Goal: Task Accomplishment & Management: Manage account settings

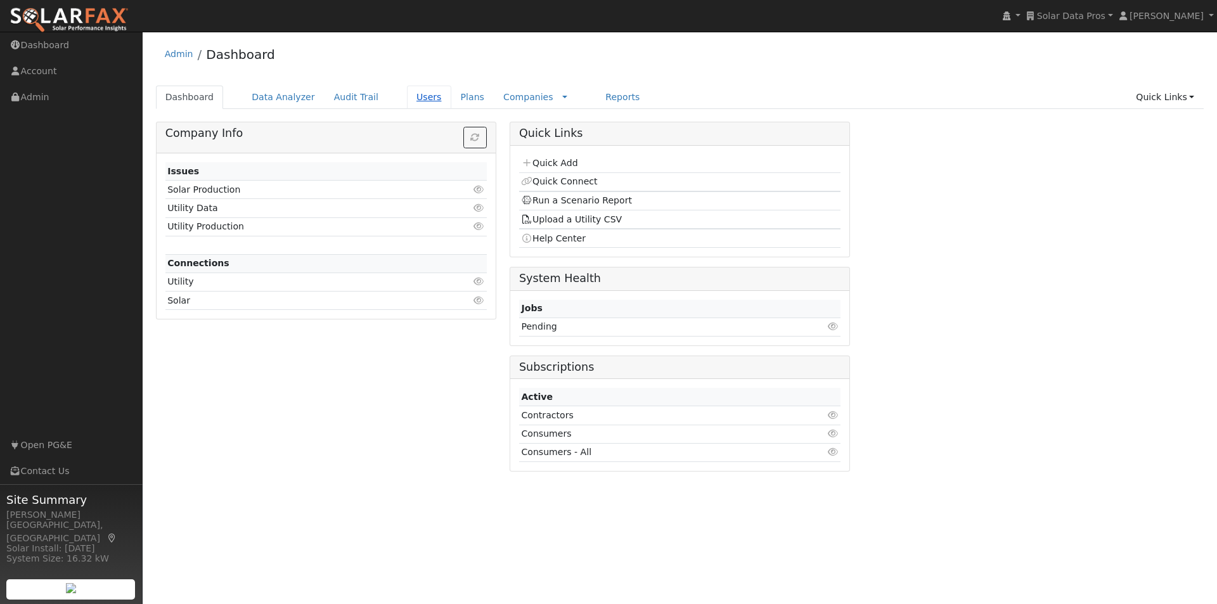
click at [413, 98] on link "Users" at bounding box center [429, 97] width 44 height 23
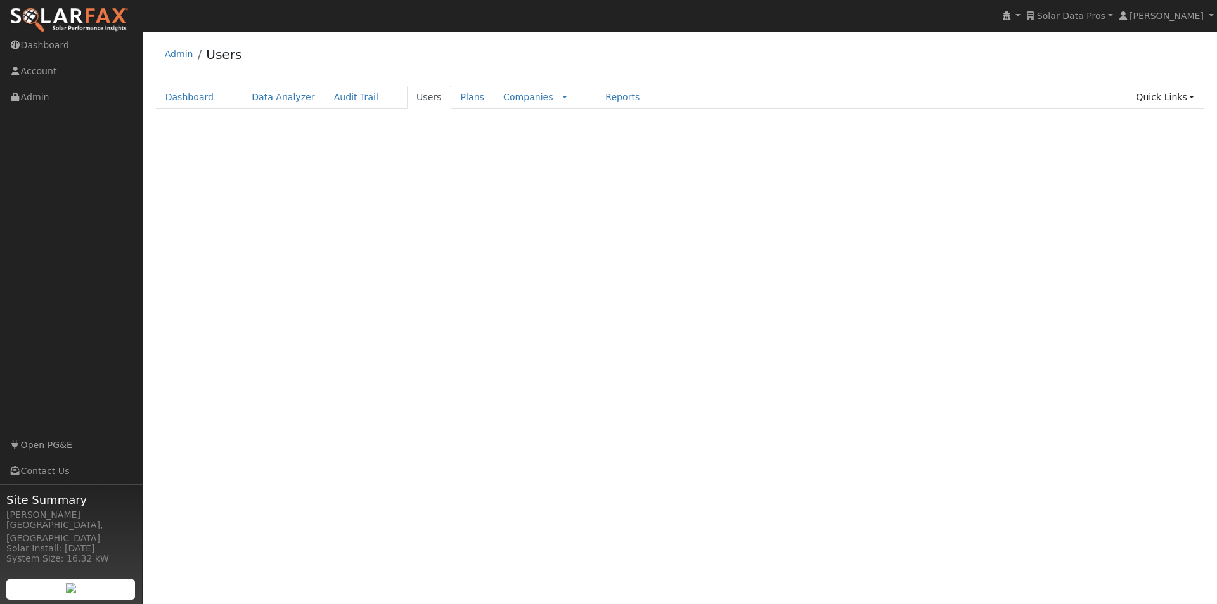
click at [1086, 13] on span "Solar Data Pros" at bounding box center [1071, 16] width 68 height 10
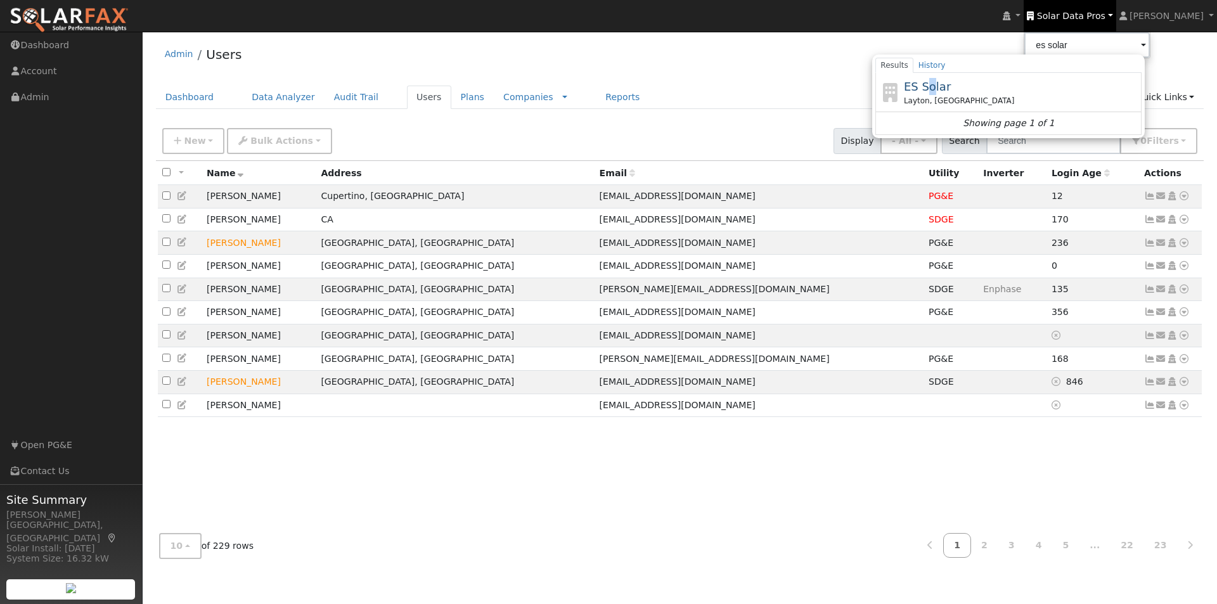
drag, startPoint x: 954, startPoint y: 86, endPoint x: 964, endPoint y: 87, distance: 10.2
click at [951, 85] on span "ES Solar" at bounding box center [927, 86] width 47 height 13
type input "ES Solar"
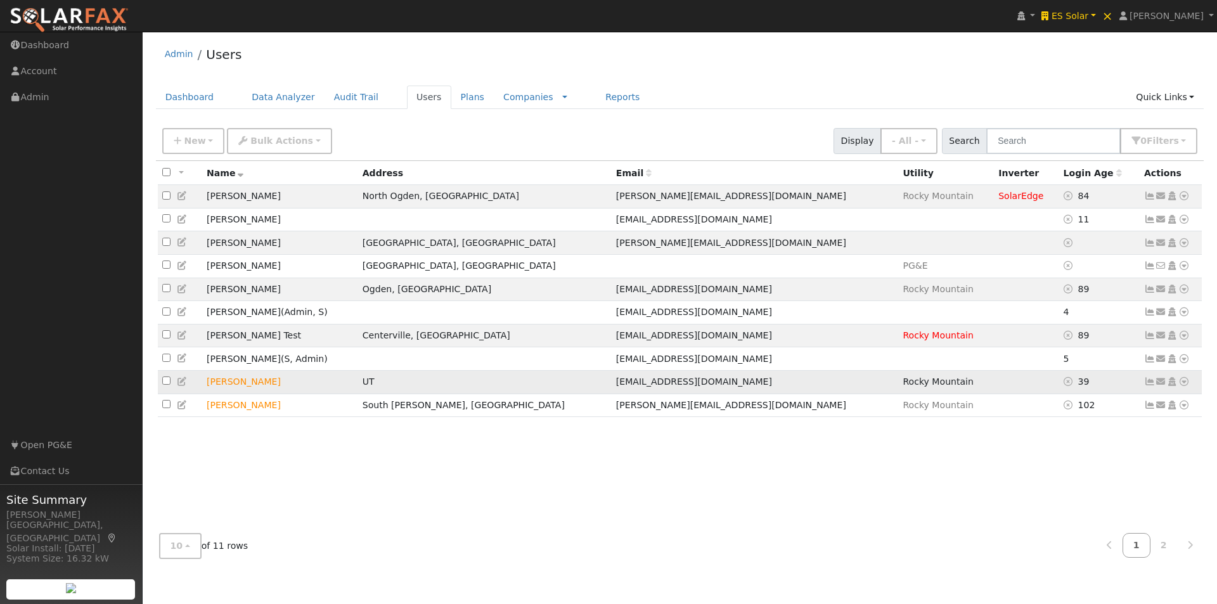
click at [347, 383] on td "Winston Petersen" at bounding box center [280, 381] width 156 height 23
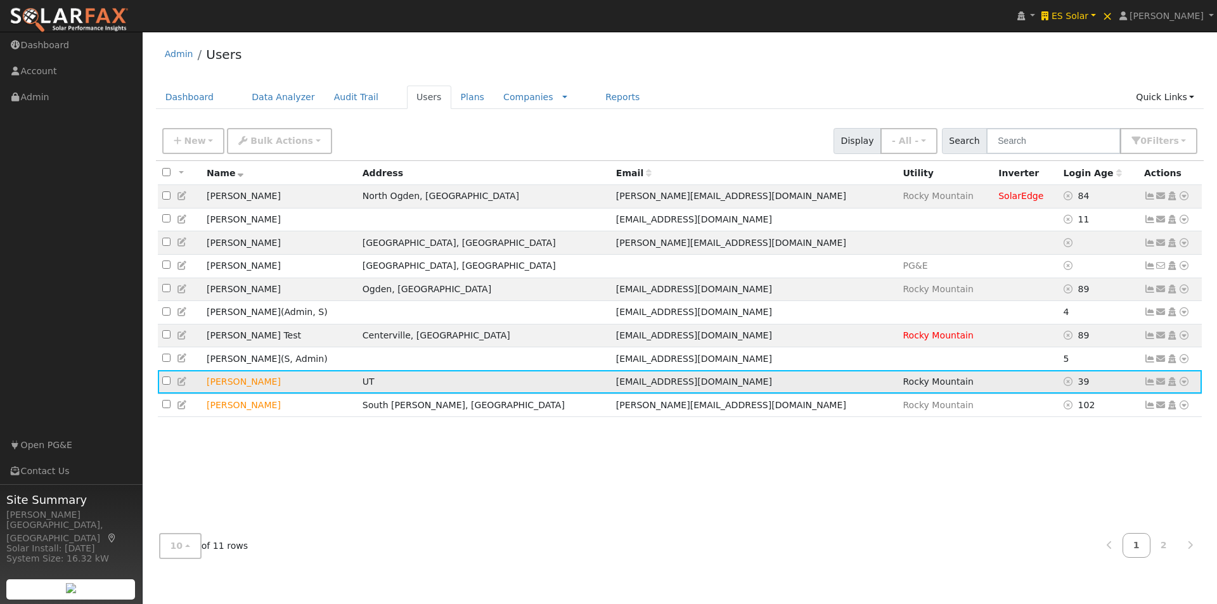
click at [1149, 386] on icon at bounding box center [1149, 381] width 11 height 9
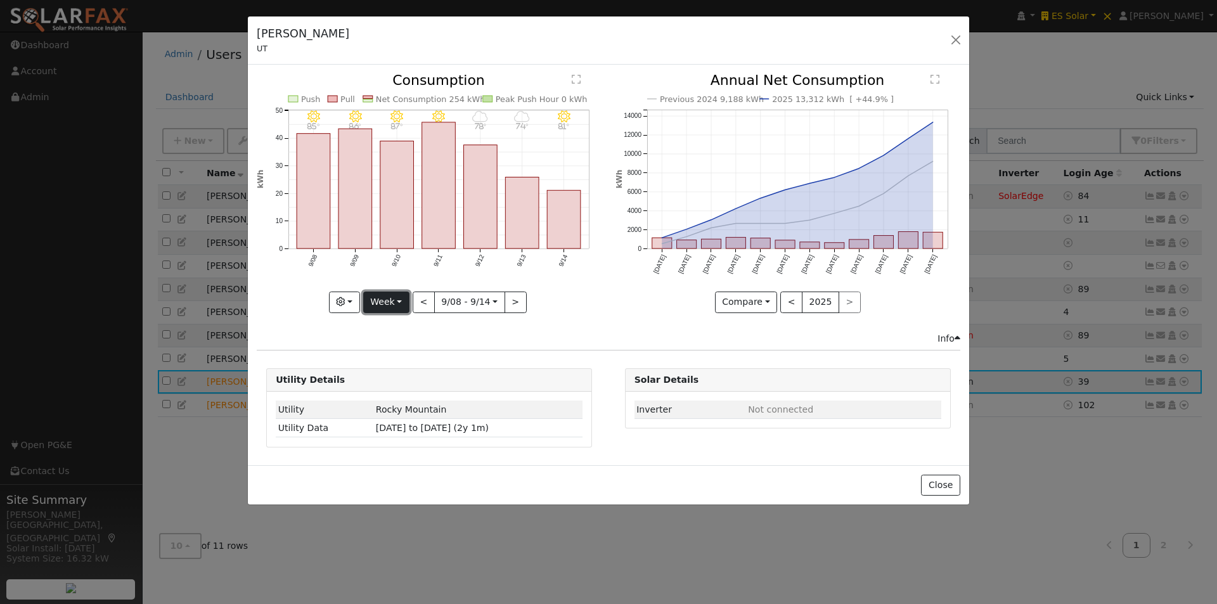
click at [392, 294] on button "Week" at bounding box center [386, 303] width 46 height 22
click at [381, 329] on link "Day" at bounding box center [408, 328] width 88 height 18
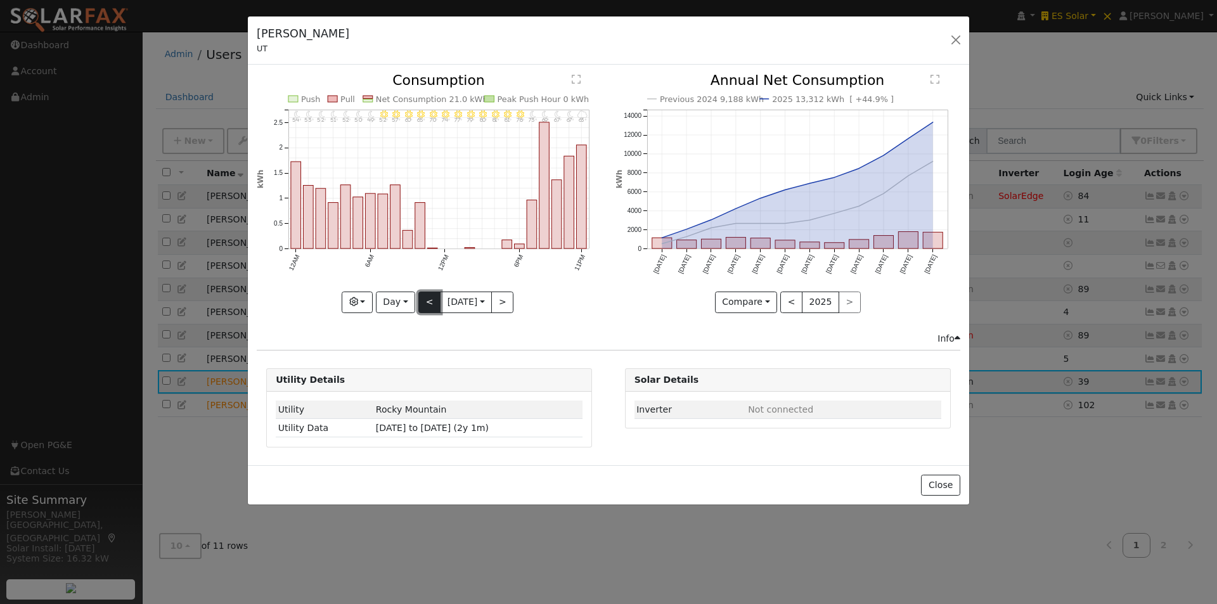
click at [426, 303] on button "<" at bounding box center [429, 303] width 22 height 22
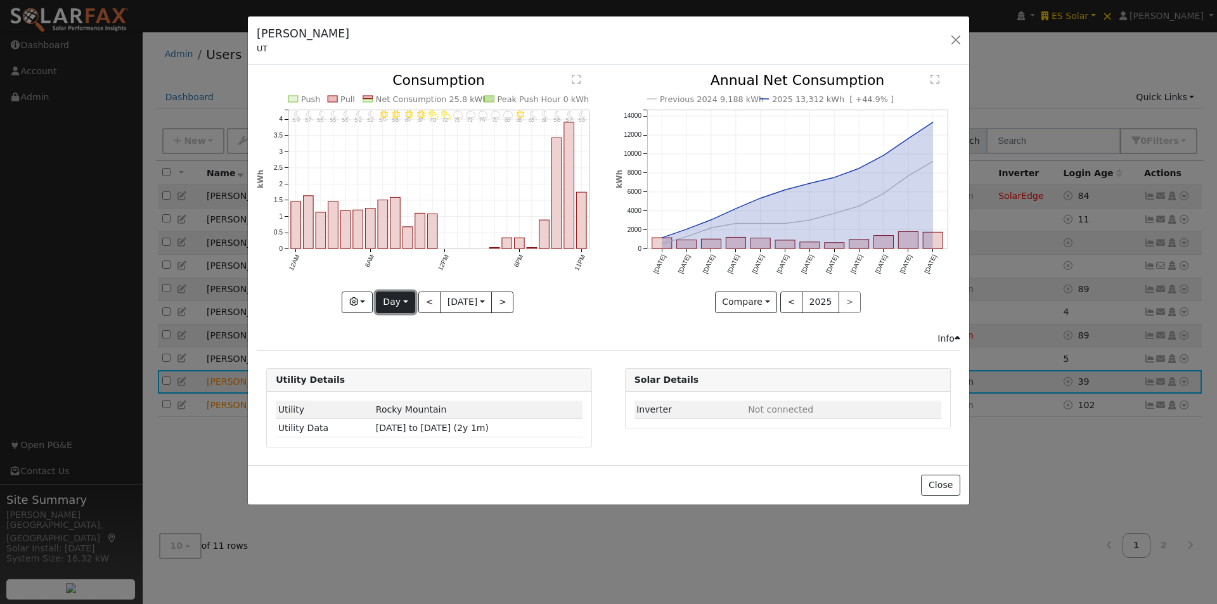
click at [385, 300] on button "Day" at bounding box center [395, 303] width 39 height 22
click at [402, 358] on link "Month" at bounding box center [420, 364] width 88 height 18
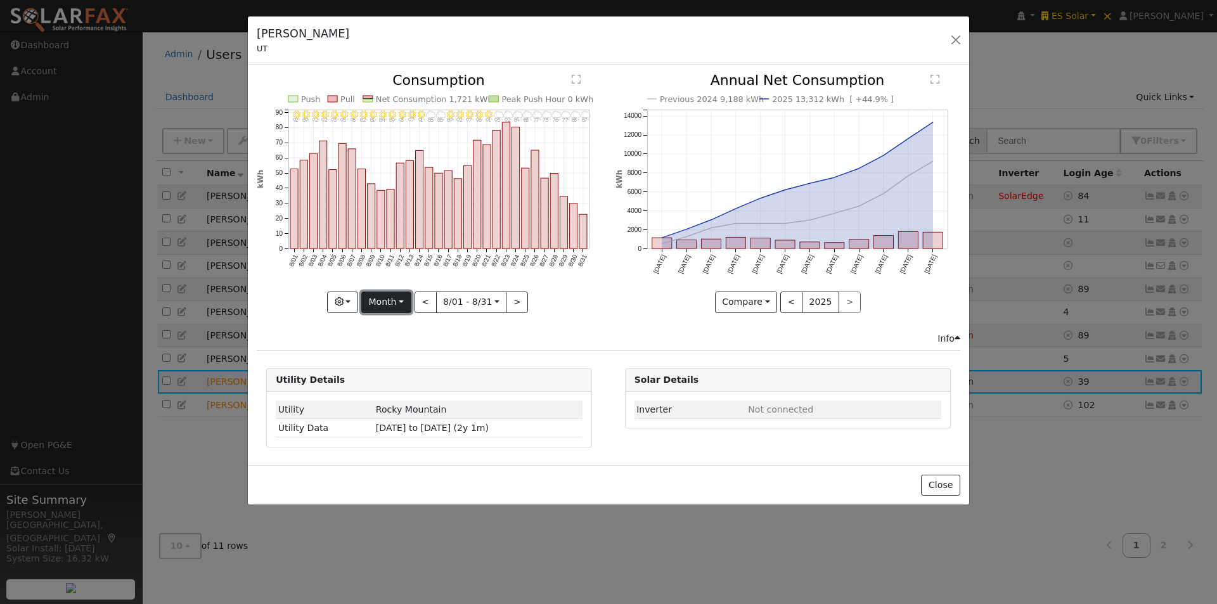
click at [400, 301] on button "Month" at bounding box center [386, 303] width 50 height 22
click at [386, 383] on link "Year" at bounding box center [406, 382] width 88 height 18
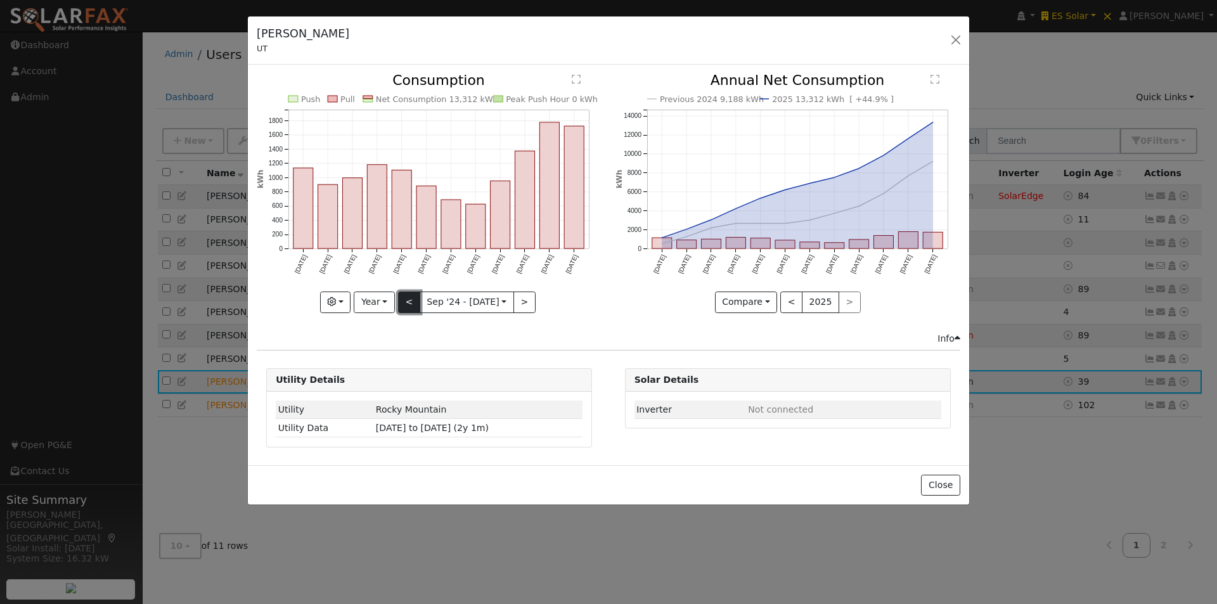
click at [406, 297] on button "<" at bounding box center [409, 303] width 22 height 22
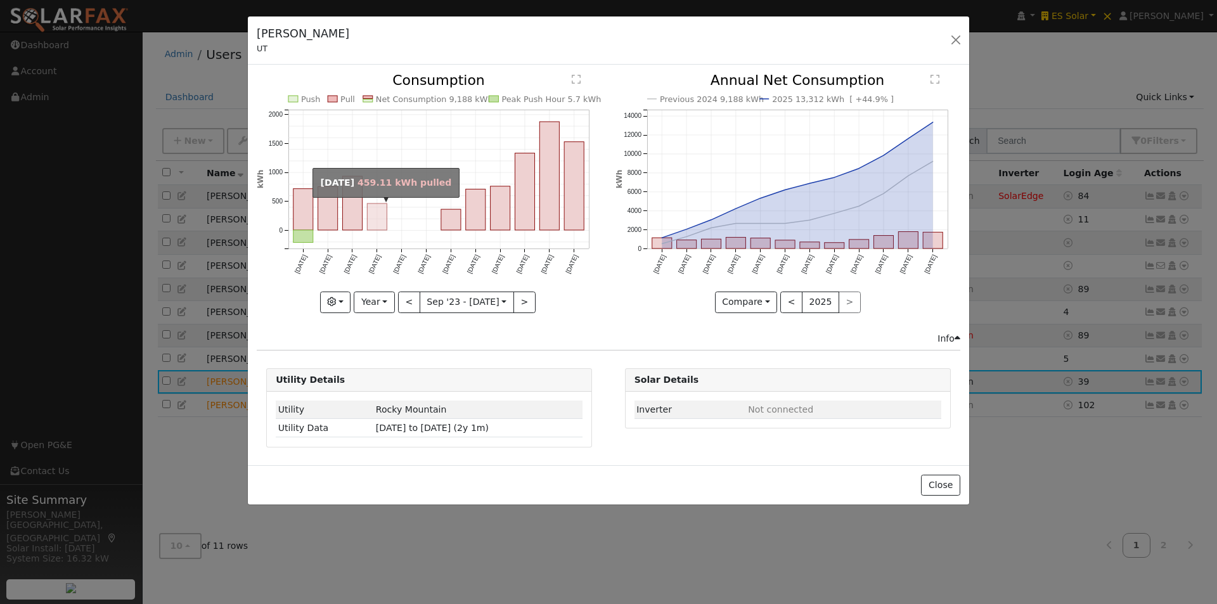
click at [375, 224] on rect "onclick=""" at bounding box center [378, 217] width 20 height 27
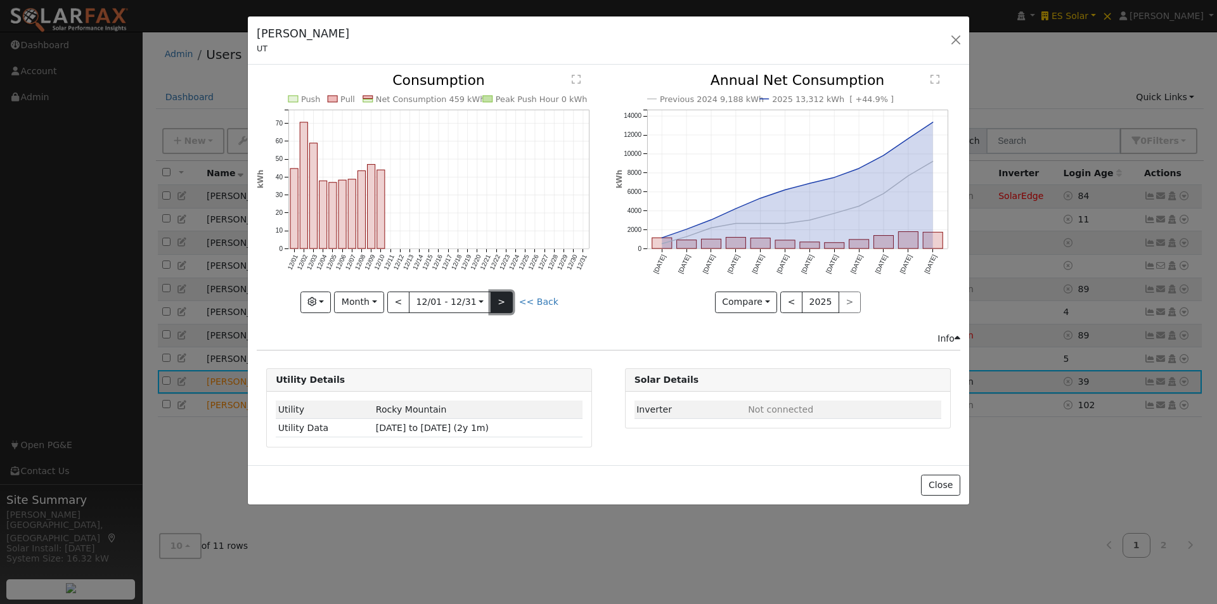
click at [501, 297] on button ">" at bounding box center [502, 303] width 22 height 22
type input "2024-01-01"
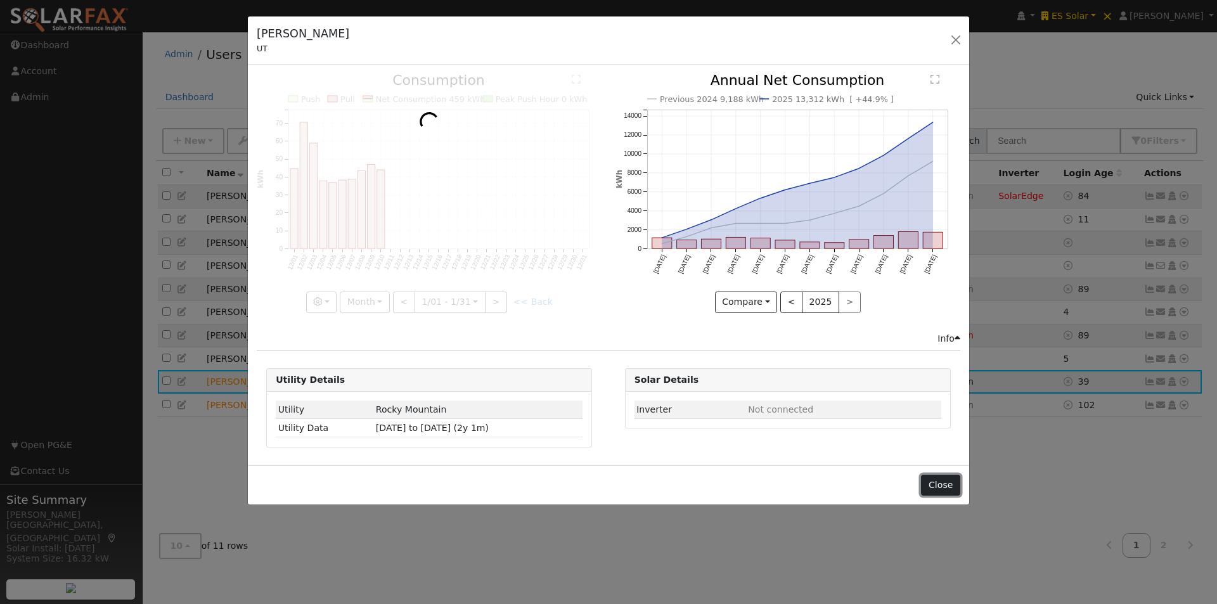
click at [944, 482] on button "Close" at bounding box center [940, 486] width 39 height 22
